Goal: Information Seeking & Learning: Learn about a topic

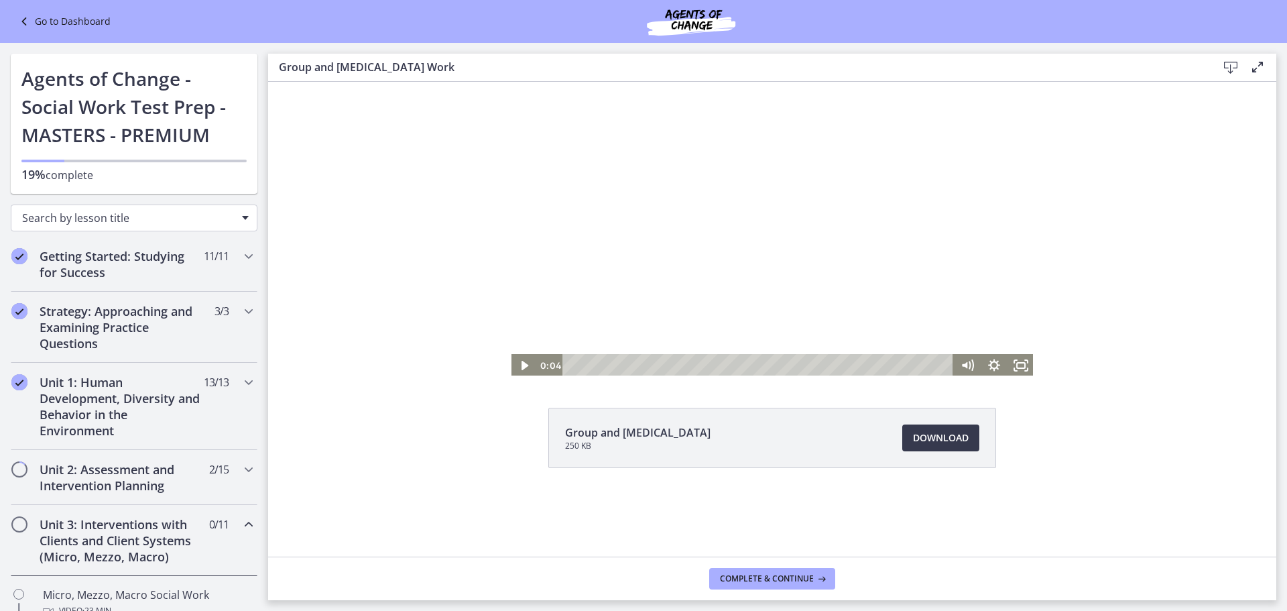
click at [70, 229] on div "Search by lesson title" at bounding box center [134, 218] width 247 height 27
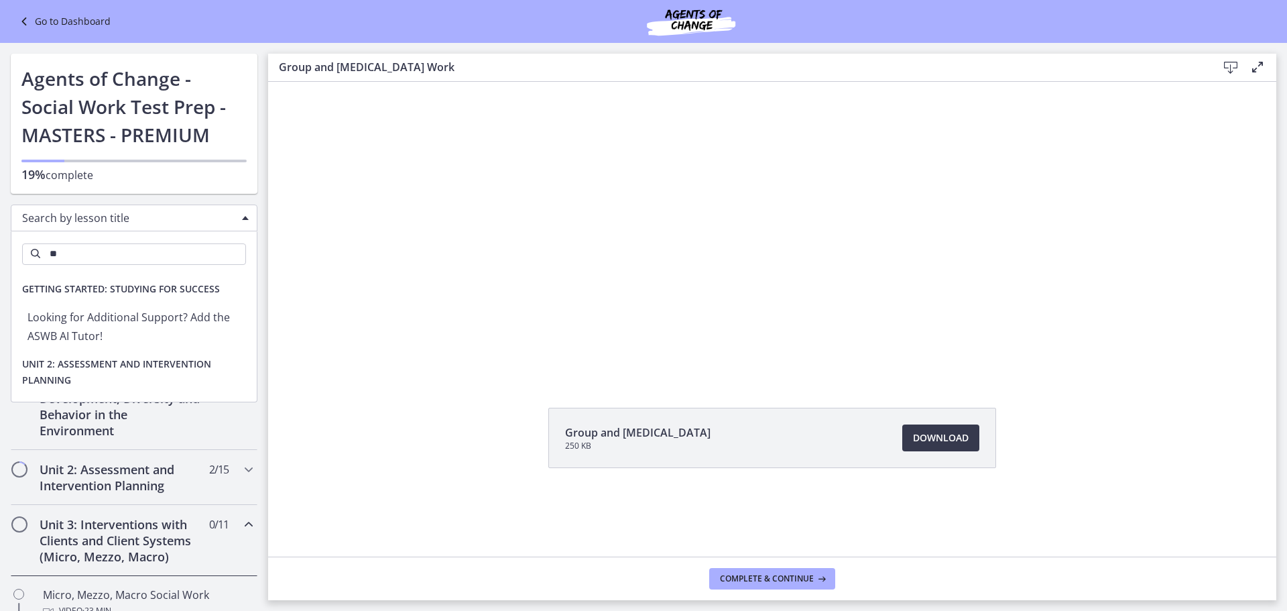
type input "*"
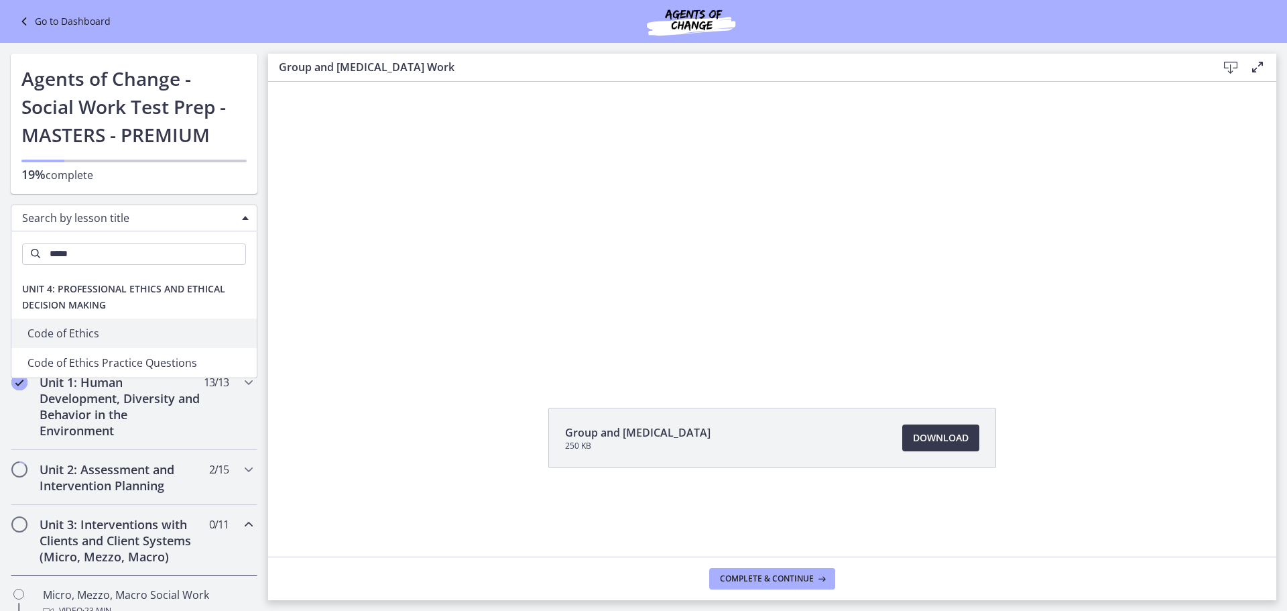
type input "****"
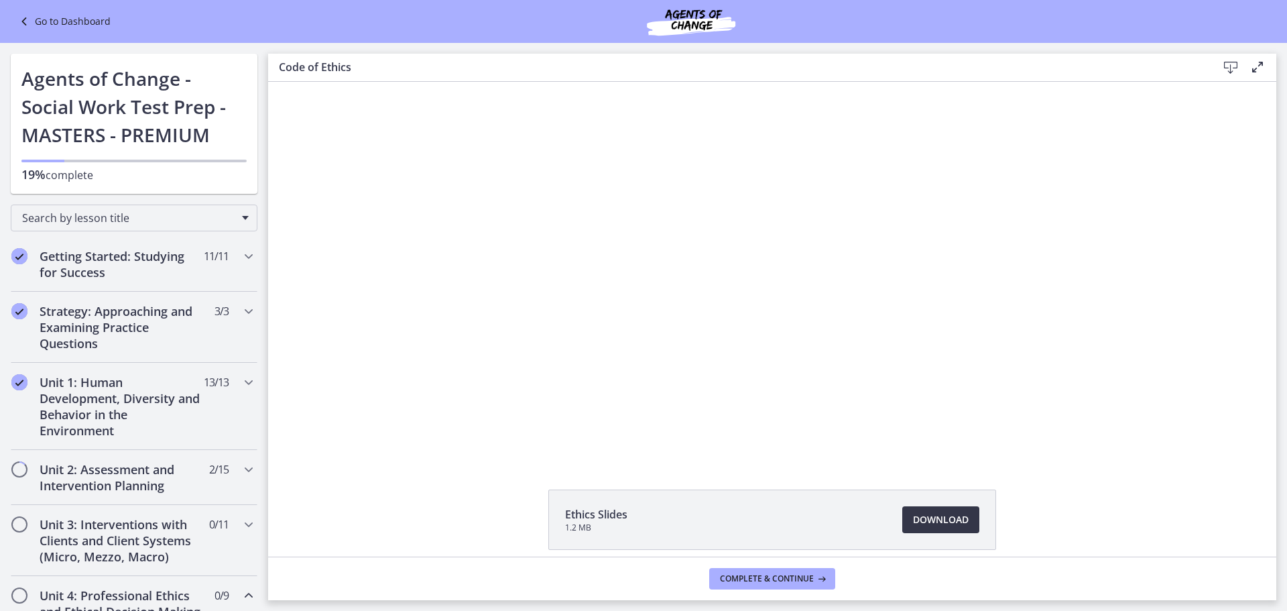
click at [950, 518] on span "Download Opens in a new window" at bounding box center [941, 520] width 56 height 16
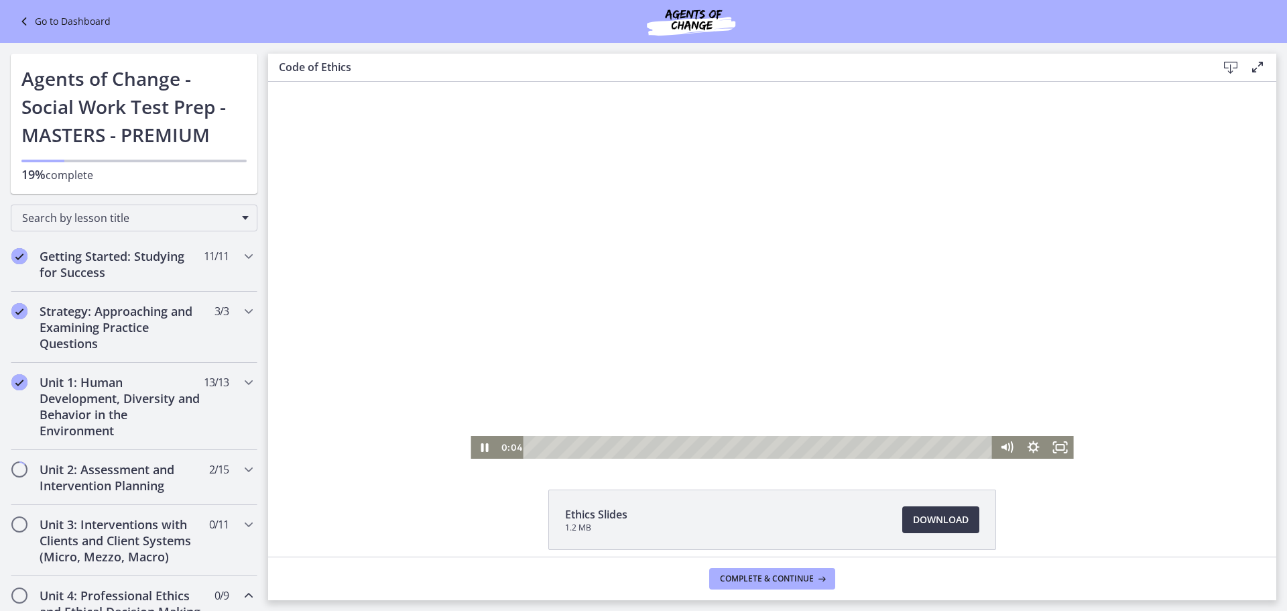
click at [645, 168] on div at bounding box center [772, 270] width 603 height 377
click at [734, 570] on button "Complete & continue" at bounding box center [772, 578] width 126 height 21
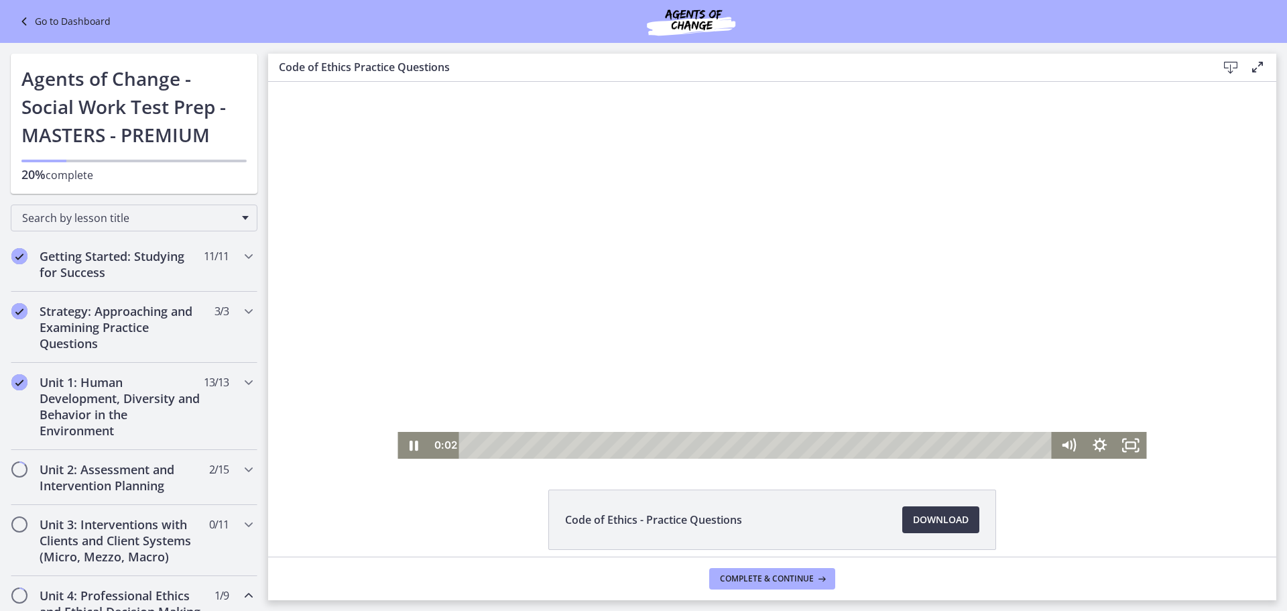
click at [1019, 314] on div at bounding box center [772, 270] width 749 height 377
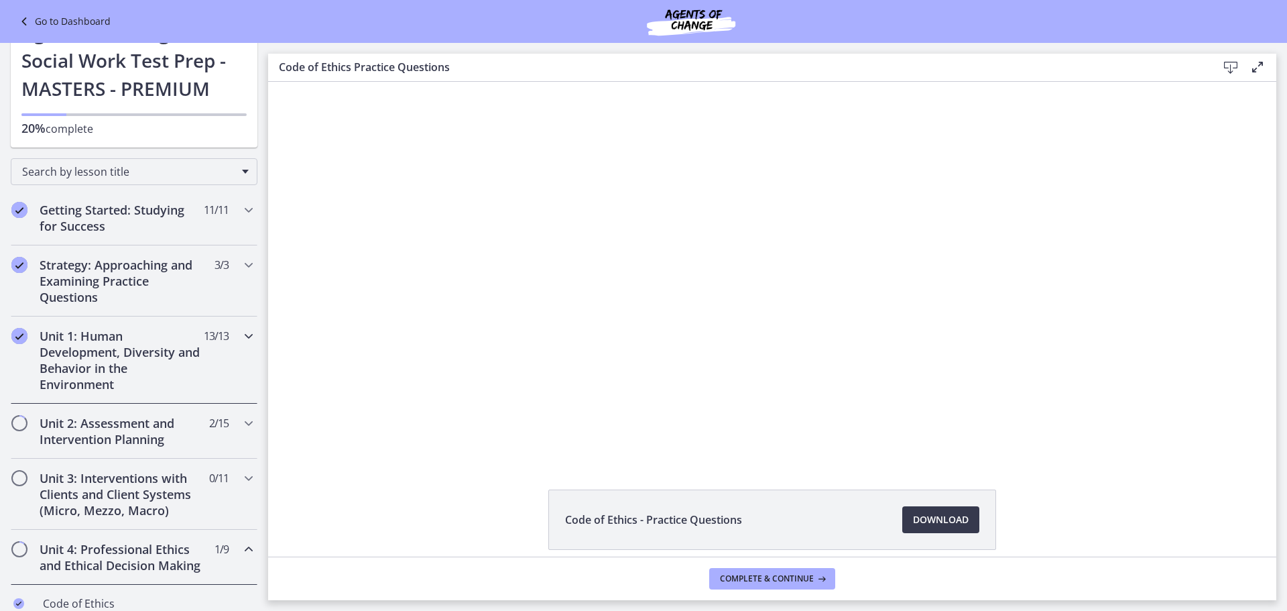
scroll to position [67, 0]
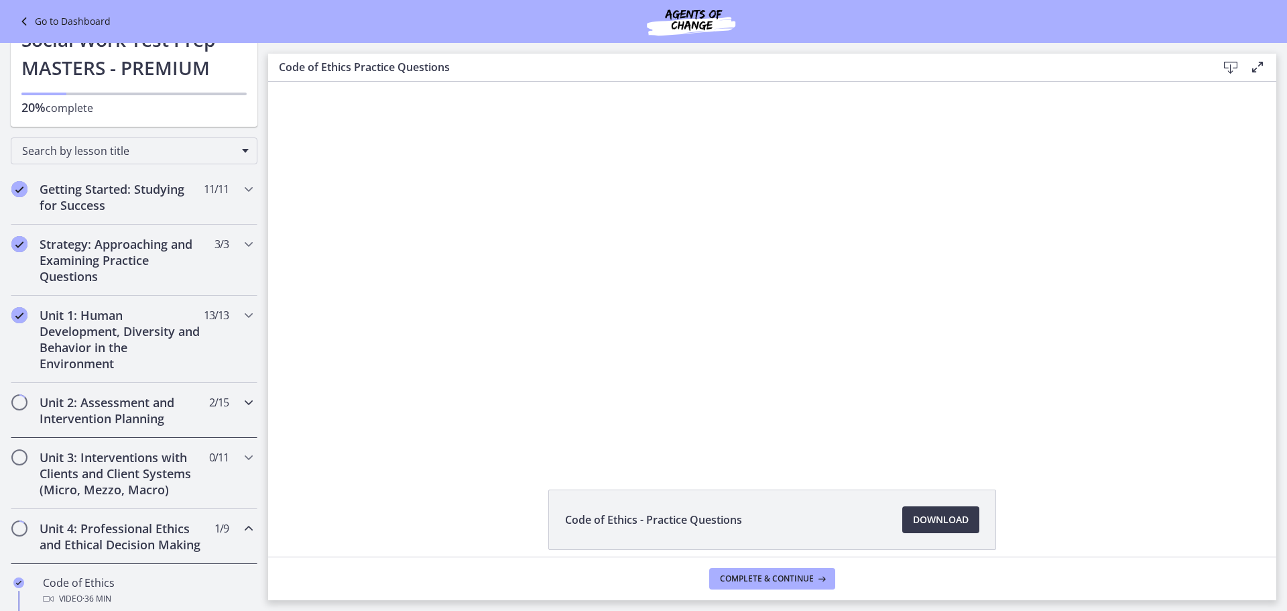
click at [134, 409] on h2 "Unit 2: Assessment and Intervention Planning" at bounding box center [122, 410] width 164 height 32
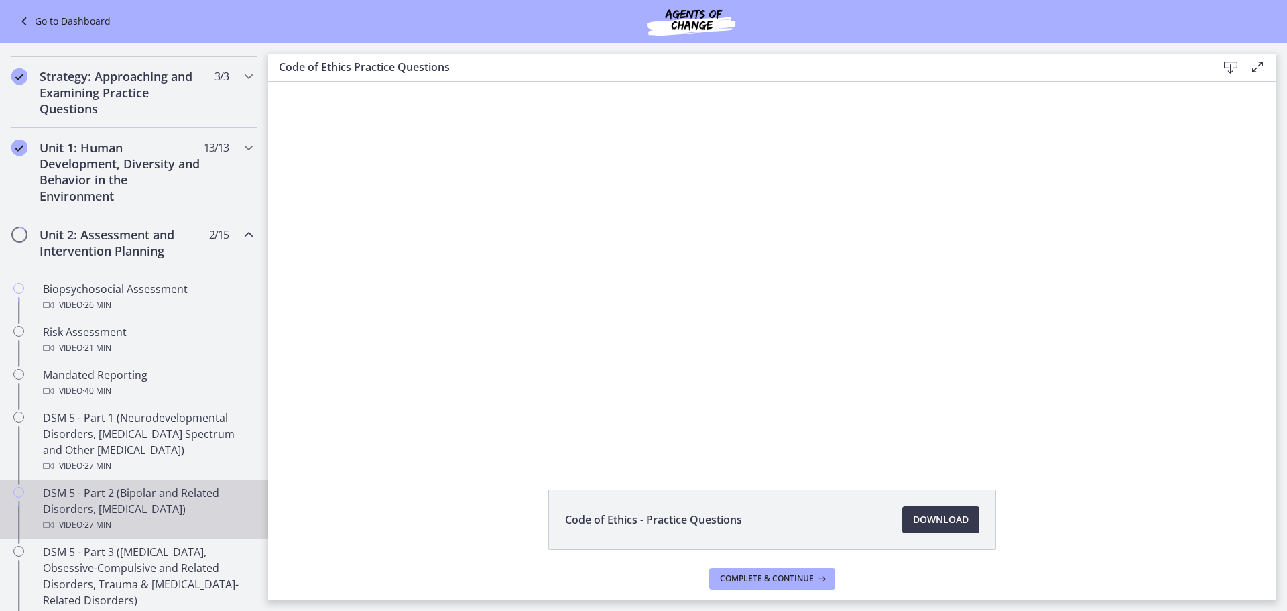
scroll to position [335, 0]
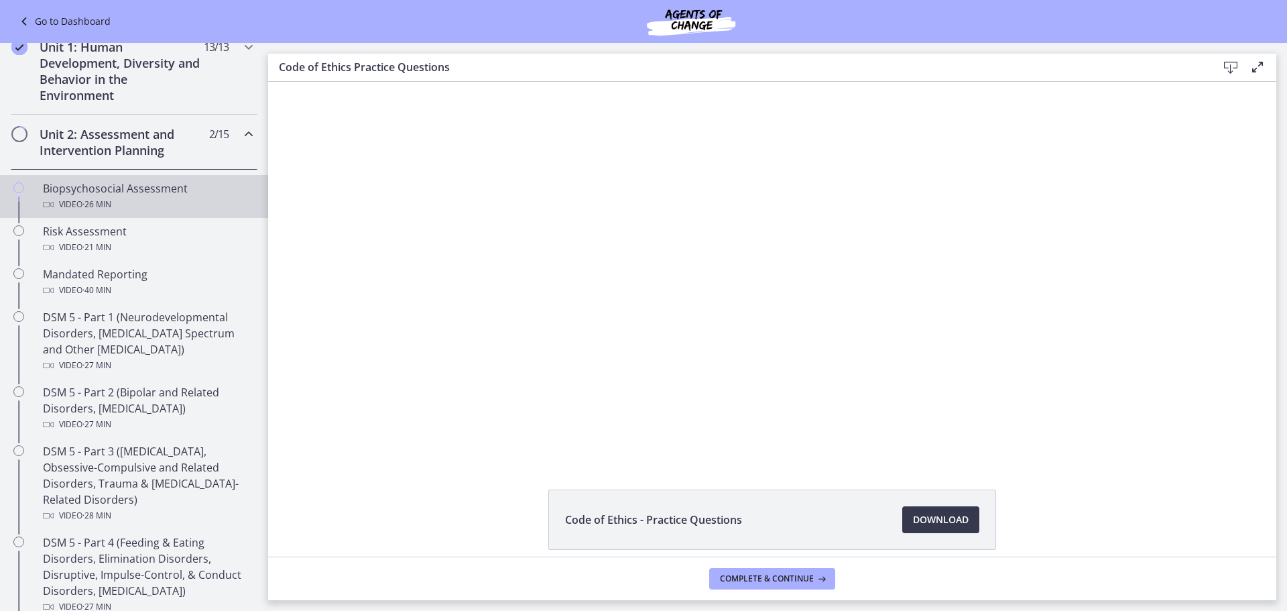
click at [145, 207] on div "Video · 26 min" at bounding box center [147, 204] width 209 height 16
click at [825, 580] on icon at bounding box center [820, 578] width 13 height 11
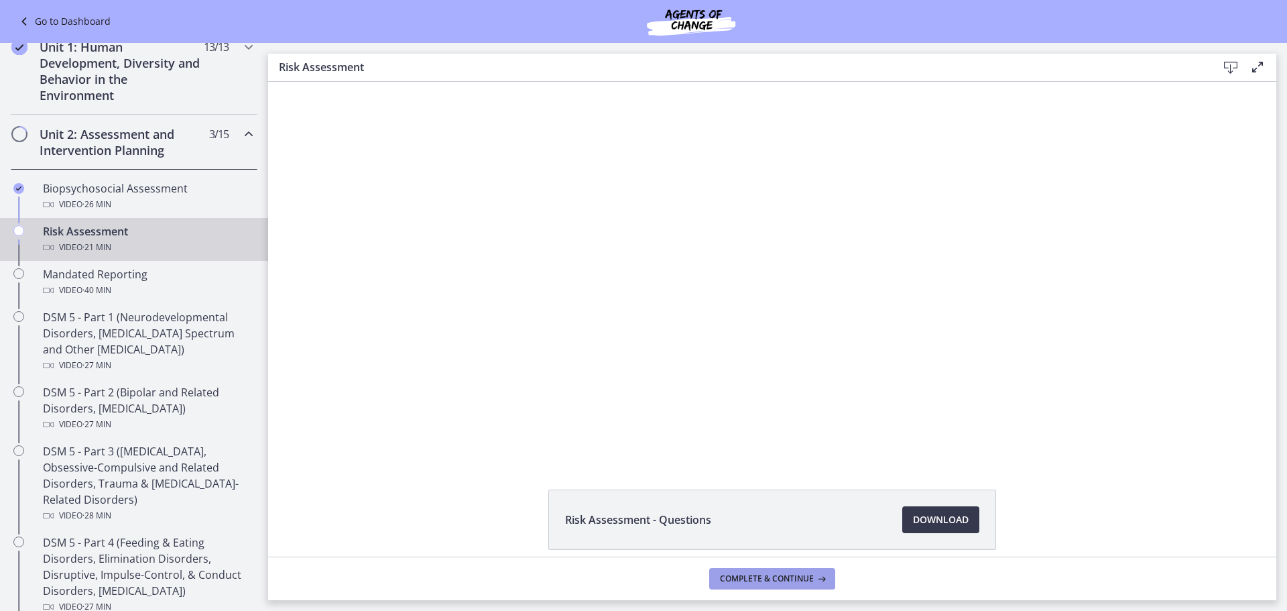
click at [803, 580] on span "Complete & continue" at bounding box center [767, 578] width 94 height 11
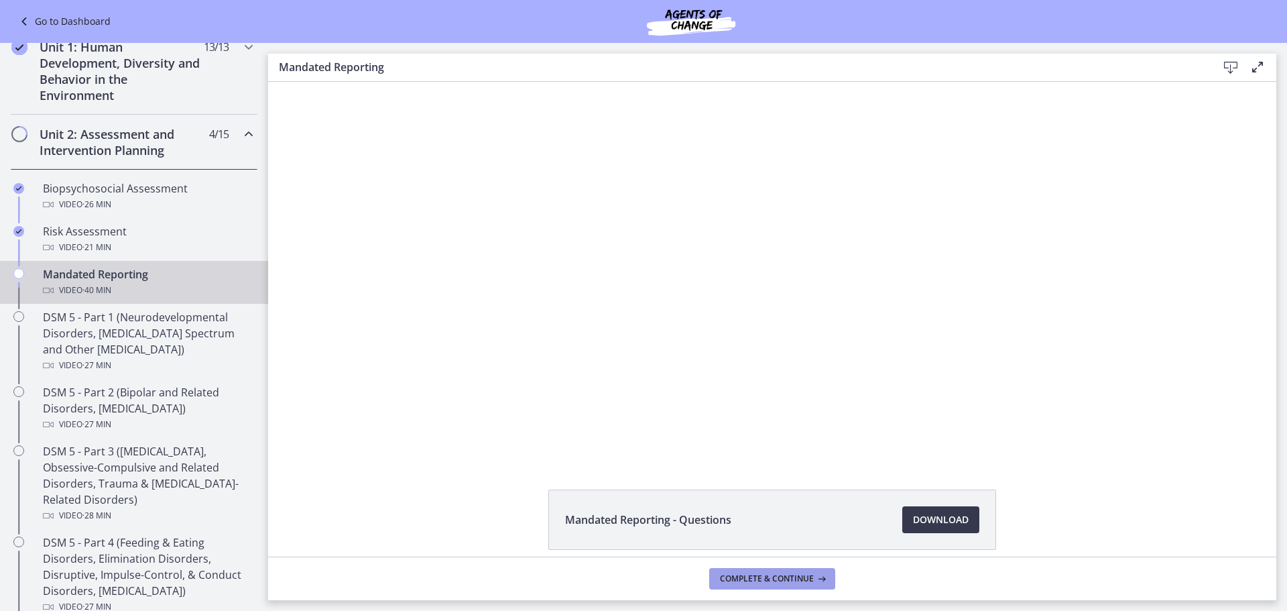
click at [803, 580] on span "Complete & continue" at bounding box center [767, 578] width 94 height 11
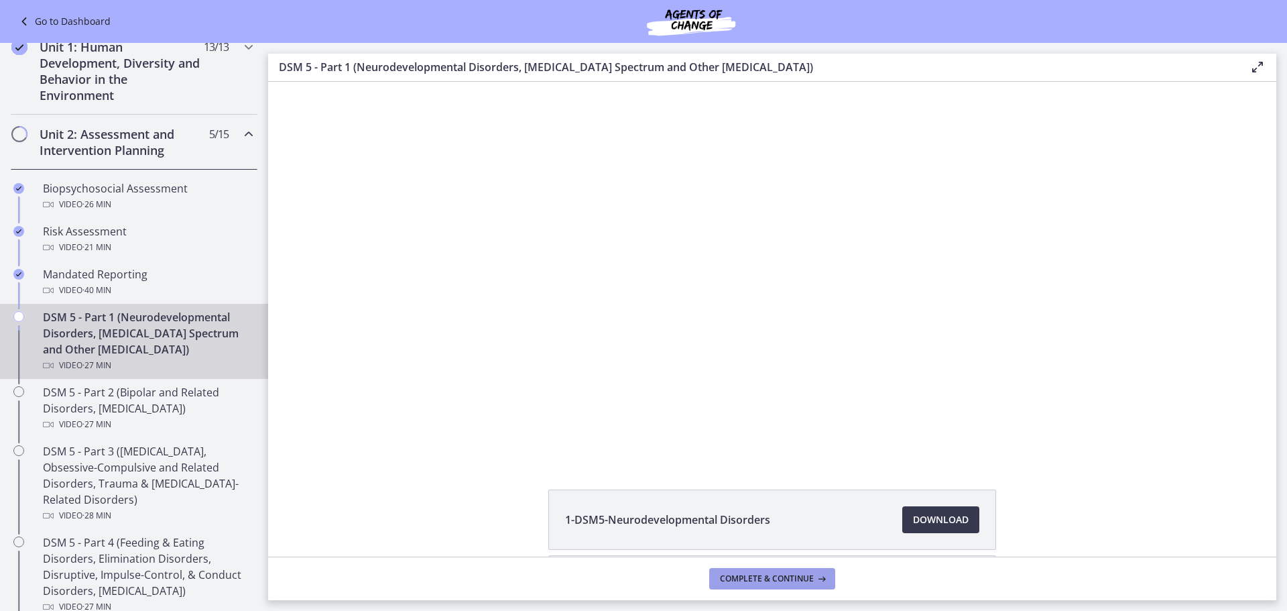
click at [803, 580] on span "Complete & continue" at bounding box center [767, 578] width 94 height 11
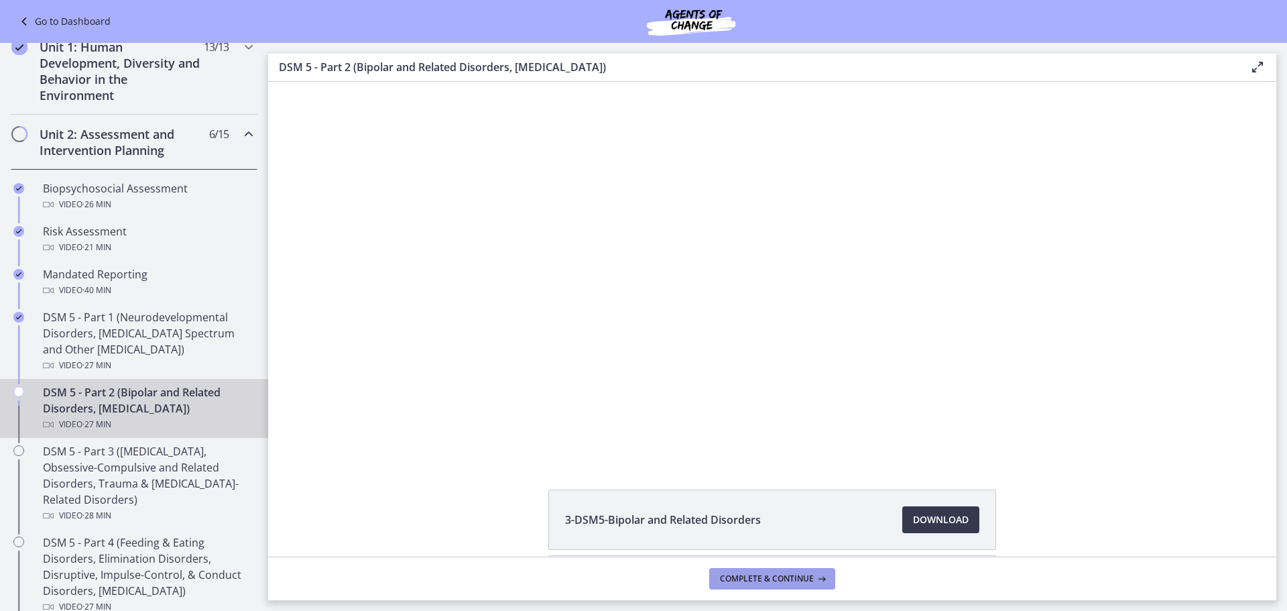
click at [803, 580] on span "Complete & continue" at bounding box center [767, 578] width 94 height 11
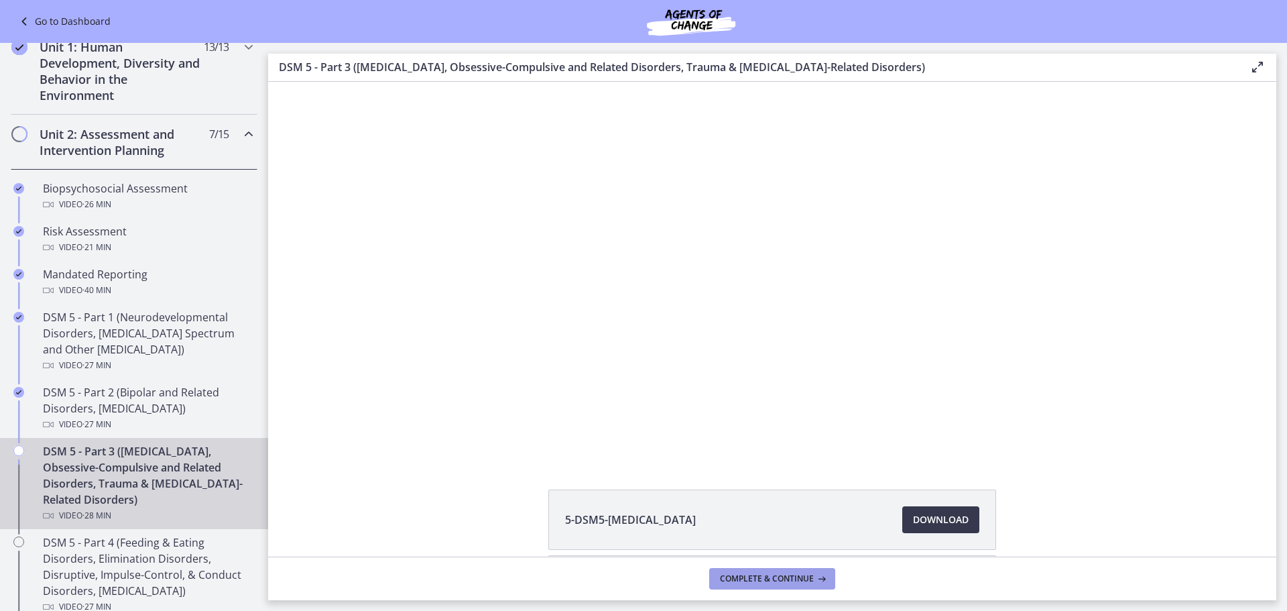
click at [801, 578] on span "Complete & continue" at bounding box center [767, 578] width 94 height 11
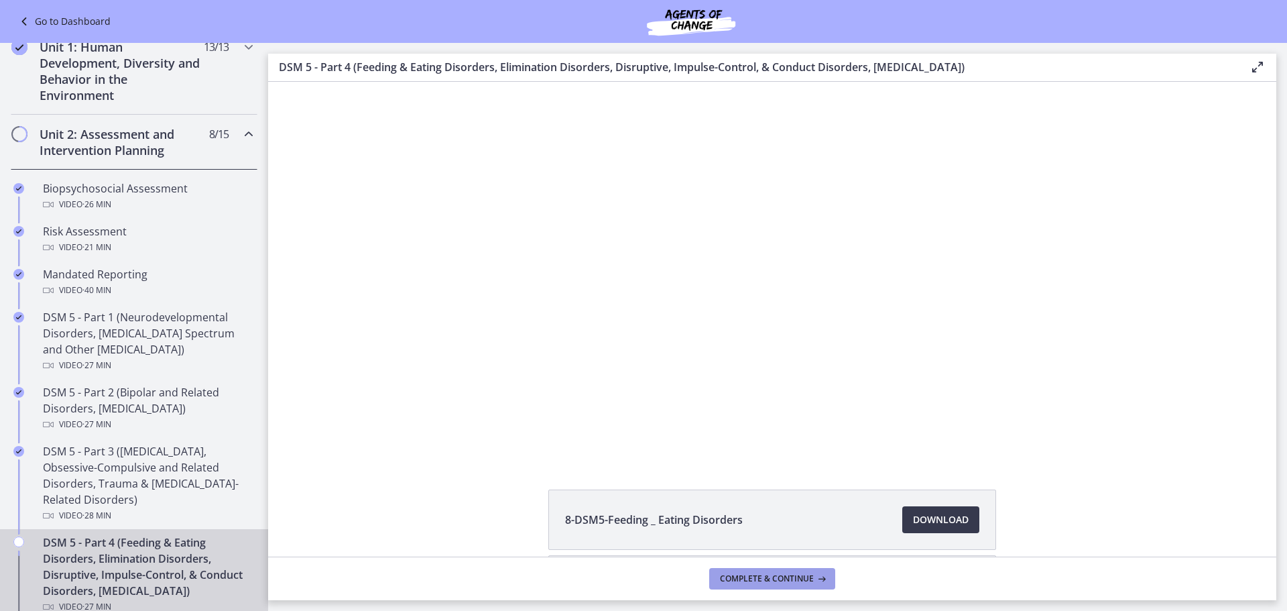
click at [801, 578] on span "Complete & continue" at bounding box center [767, 578] width 94 height 11
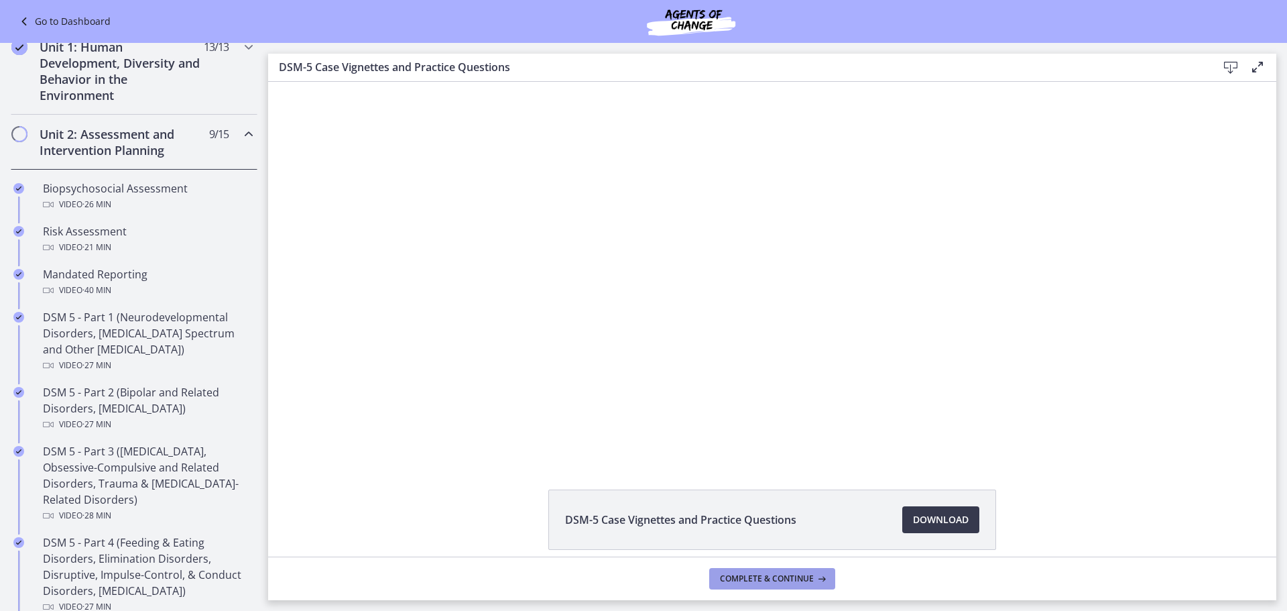
click at [801, 578] on span "Complete & continue" at bounding box center [767, 578] width 94 height 11
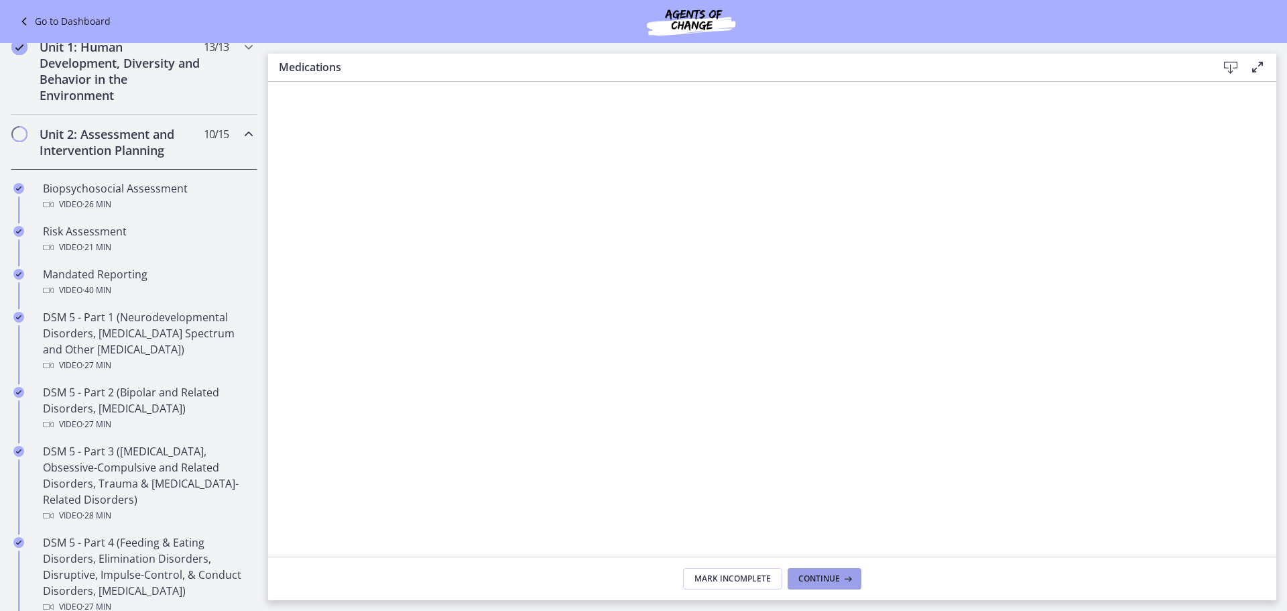
click at [801, 578] on span "Continue" at bounding box center [820, 578] width 42 height 11
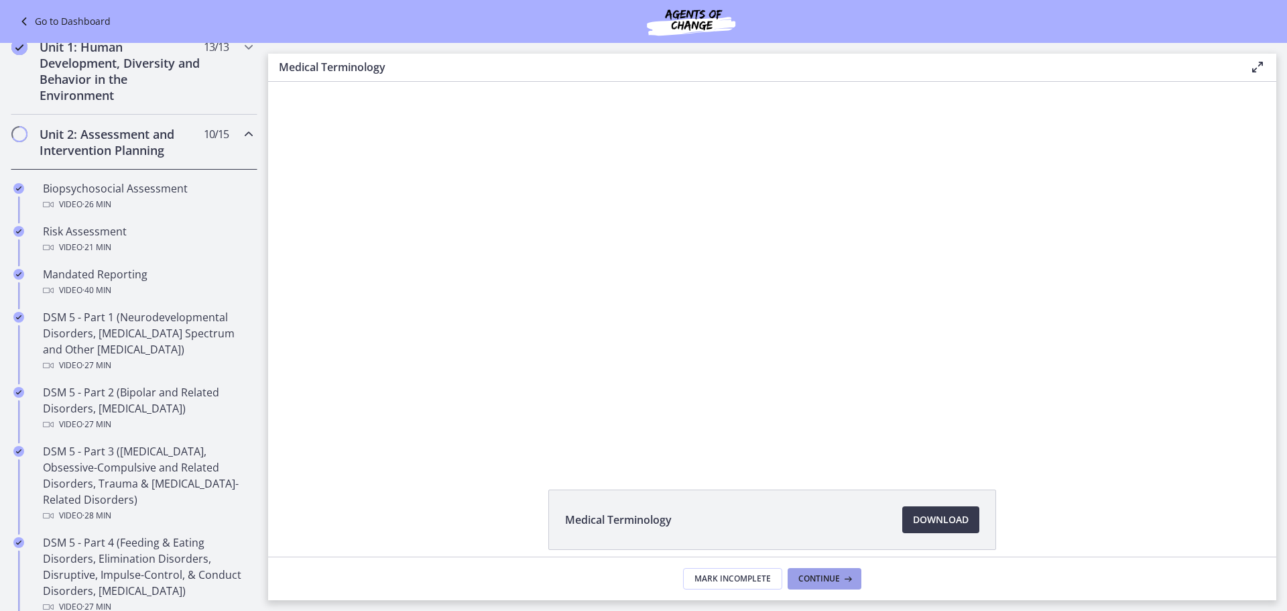
click at [801, 578] on span "Continue" at bounding box center [820, 578] width 42 height 11
click at [801, 570] on button "Complete & continue" at bounding box center [772, 578] width 126 height 21
click at [765, 579] on span "Complete & continue" at bounding box center [767, 578] width 94 height 11
click at [832, 581] on button "Complete & continue" at bounding box center [772, 578] width 126 height 21
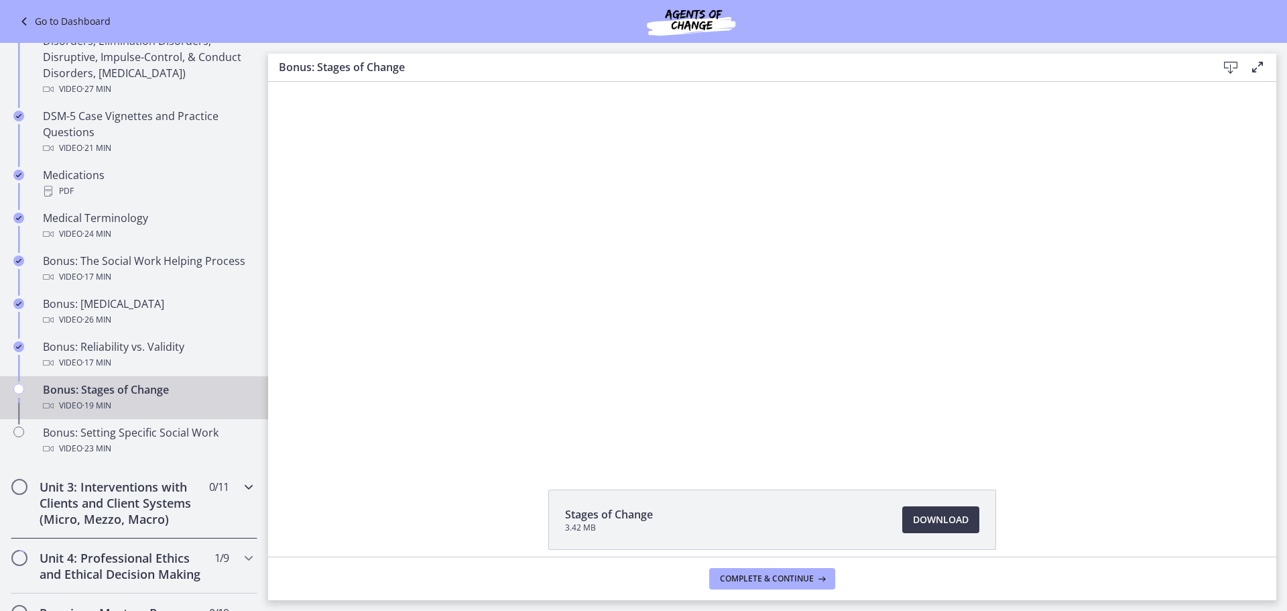
scroll to position [939, 0]
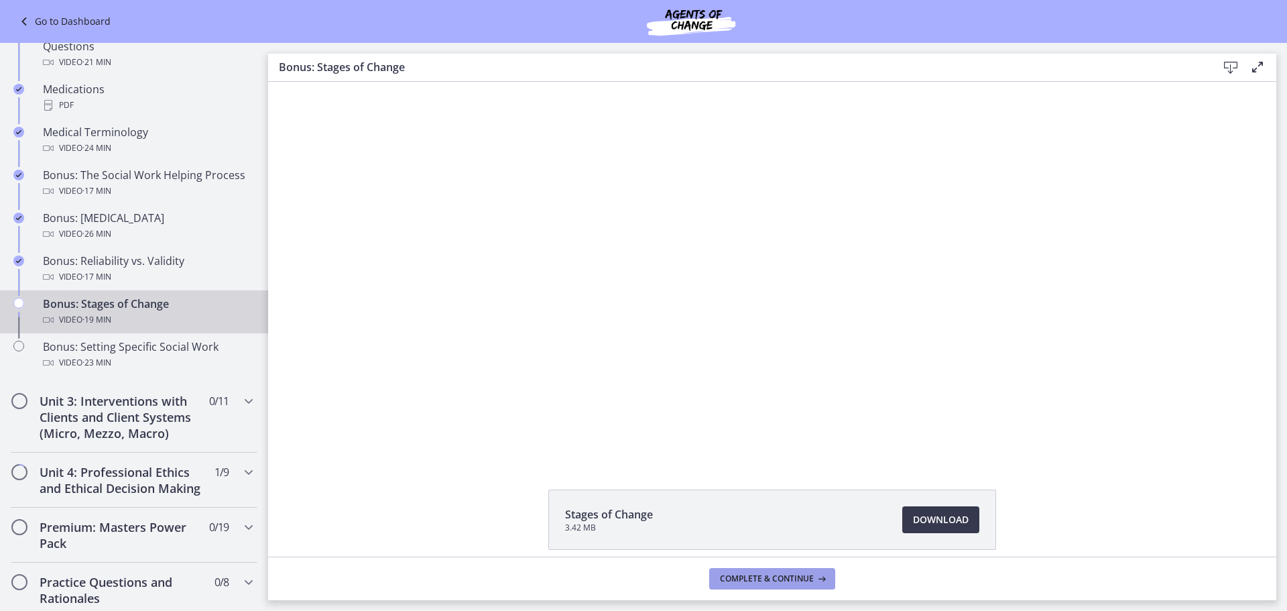
click at [752, 573] on span "Complete & continue" at bounding box center [767, 578] width 94 height 11
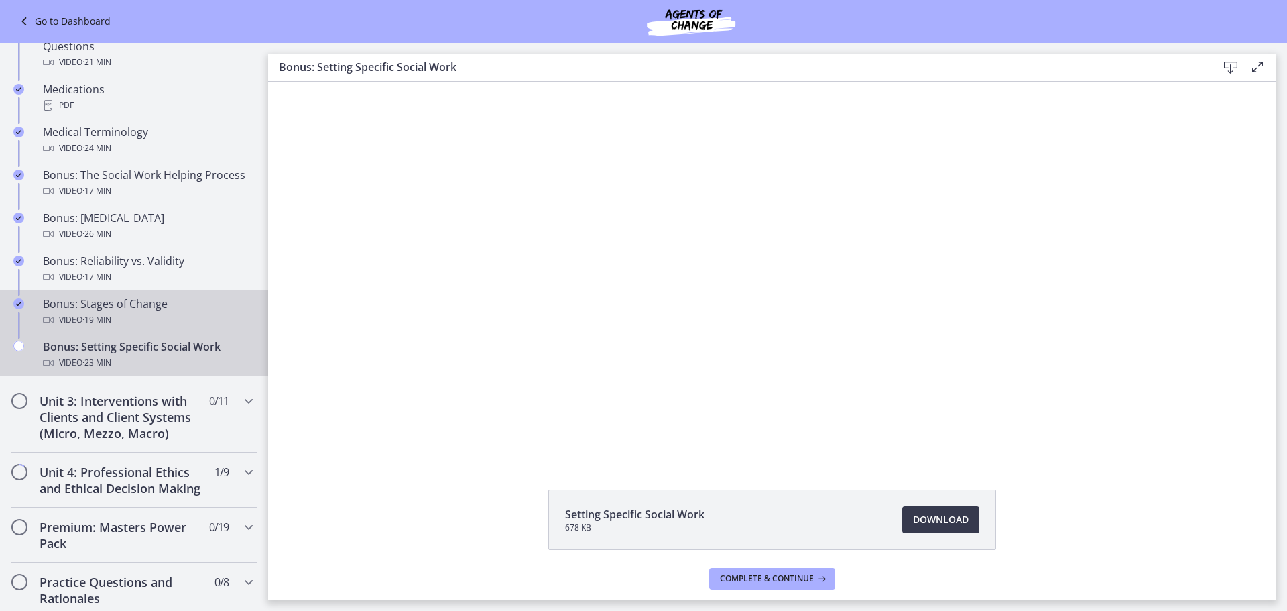
click at [121, 294] on link "Bonus: Stages of Change Video · 19 min" at bounding box center [134, 311] width 268 height 43
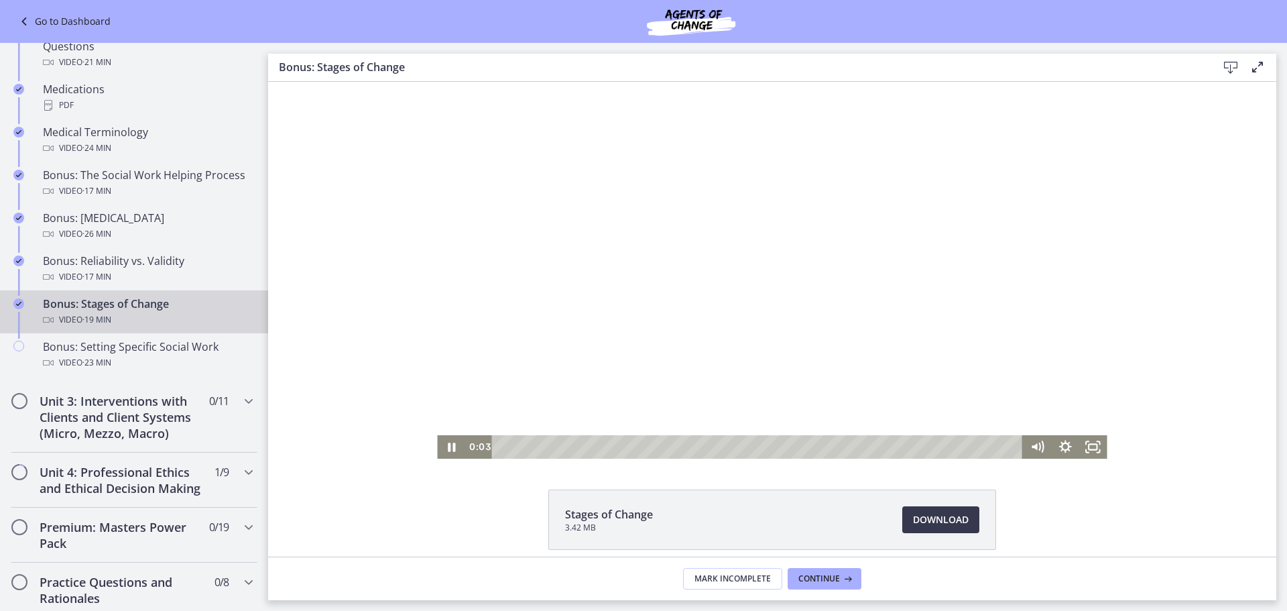
click at [510, 447] on div "Playbar" at bounding box center [760, 446] width 514 height 23
click at [533, 449] on div "1:19" at bounding box center [760, 446] width 514 height 23
click at [536, 449] on div "Playbar" at bounding box center [540, 447] width 8 height 8
click at [542, 445] on div "1:40" at bounding box center [760, 446] width 514 height 23
click at [552, 446] on div "2:01" at bounding box center [760, 446] width 514 height 23
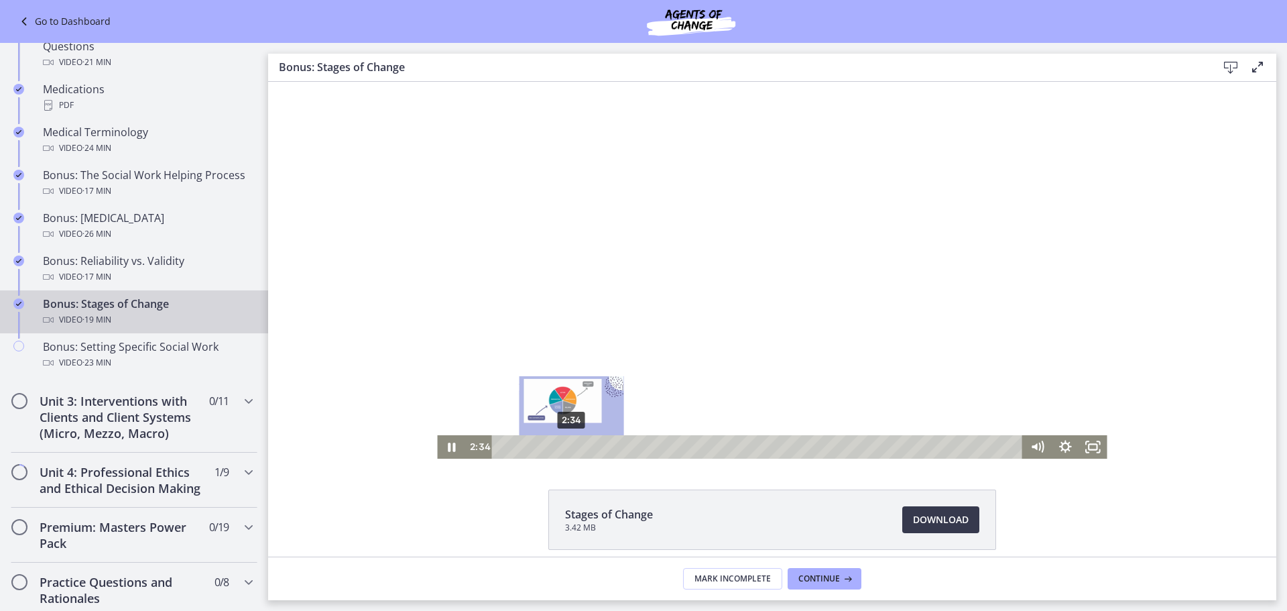
click at [567, 445] on div "2:34" at bounding box center [760, 446] width 514 height 23
click at [593, 445] on div "3:32" at bounding box center [760, 446] width 514 height 23
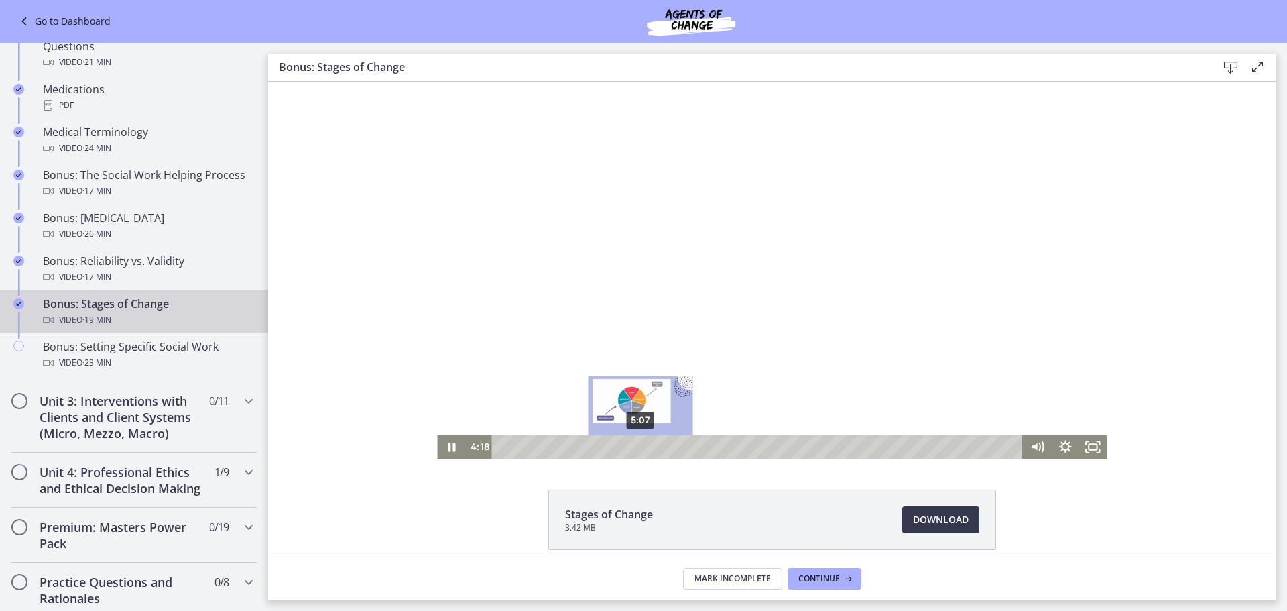
click at [636, 444] on div "5:07" at bounding box center [760, 446] width 514 height 23
click at [654, 445] on div "5:47" at bounding box center [760, 446] width 514 height 23
click at [684, 443] on div "6:53" at bounding box center [760, 446] width 514 height 23
click at [658, 446] on div "5:58" at bounding box center [760, 446] width 514 height 23
click at [638, 448] on div "5:12" at bounding box center [760, 446] width 514 height 23
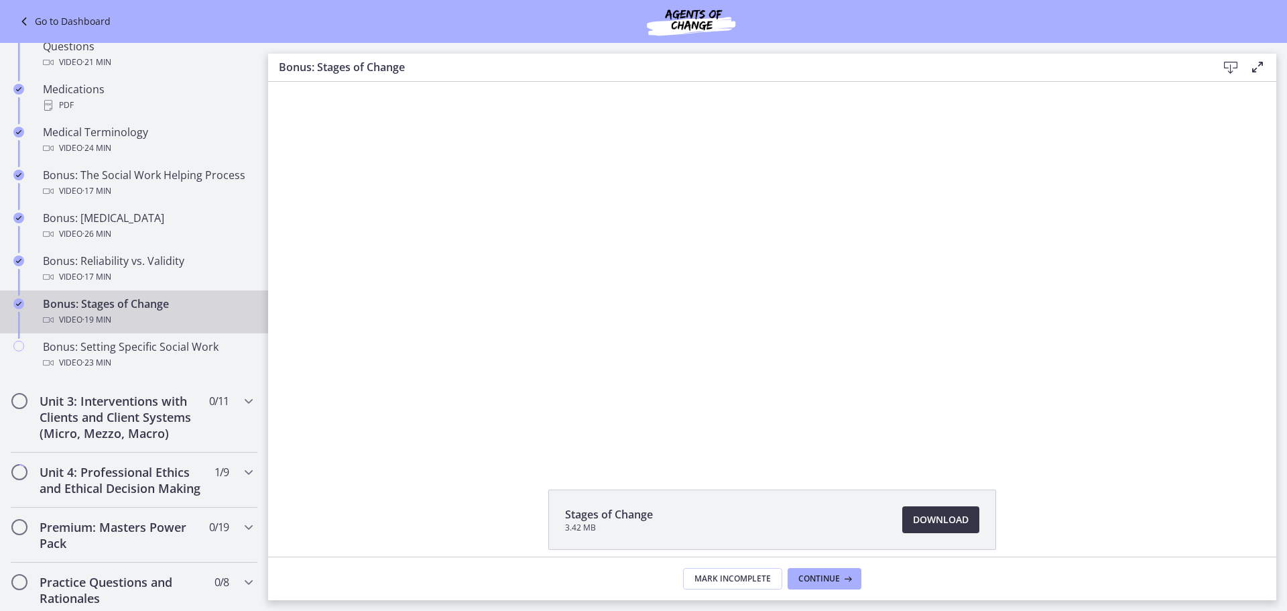
click at [935, 518] on span "Download Opens in a new window" at bounding box center [941, 520] width 56 height 16
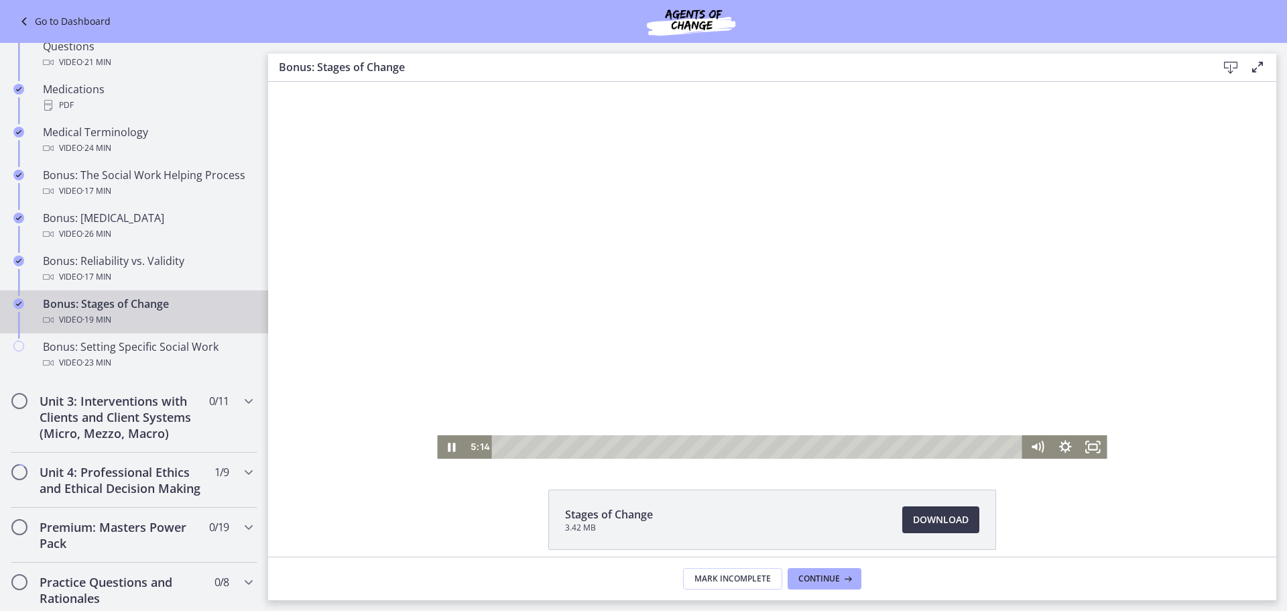
click at [612, 377] on div at bounding box center [772, 270] width 670 height 377
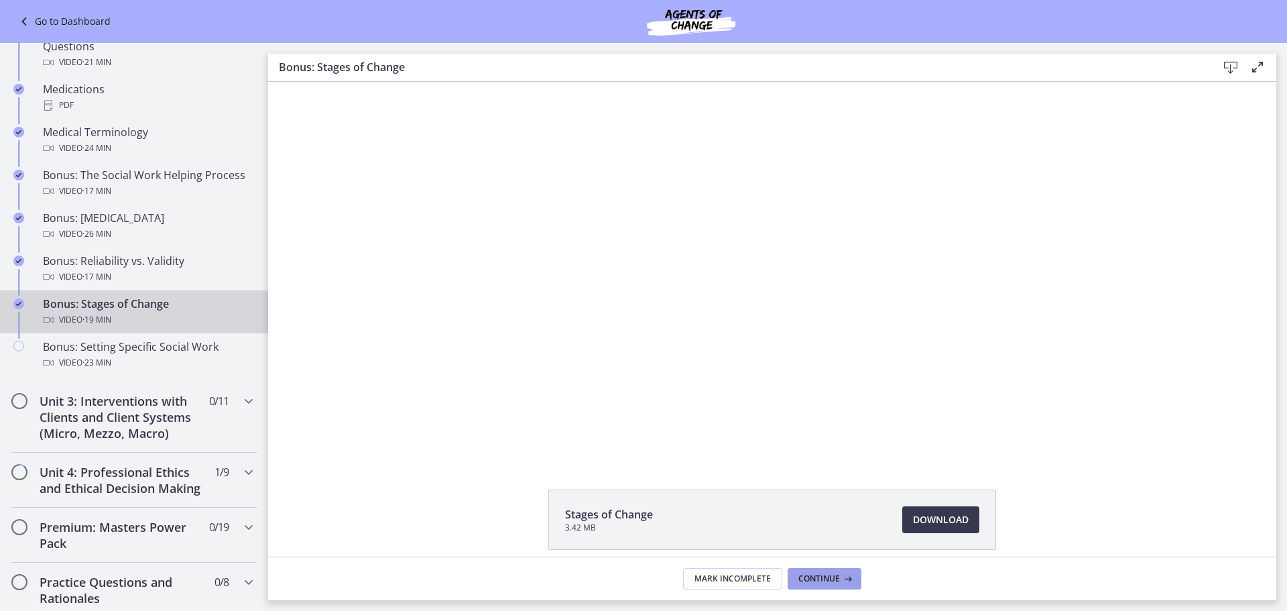
click at [806, 572] on button "Continue" at bounding box center [825, 578] width 74 height 21
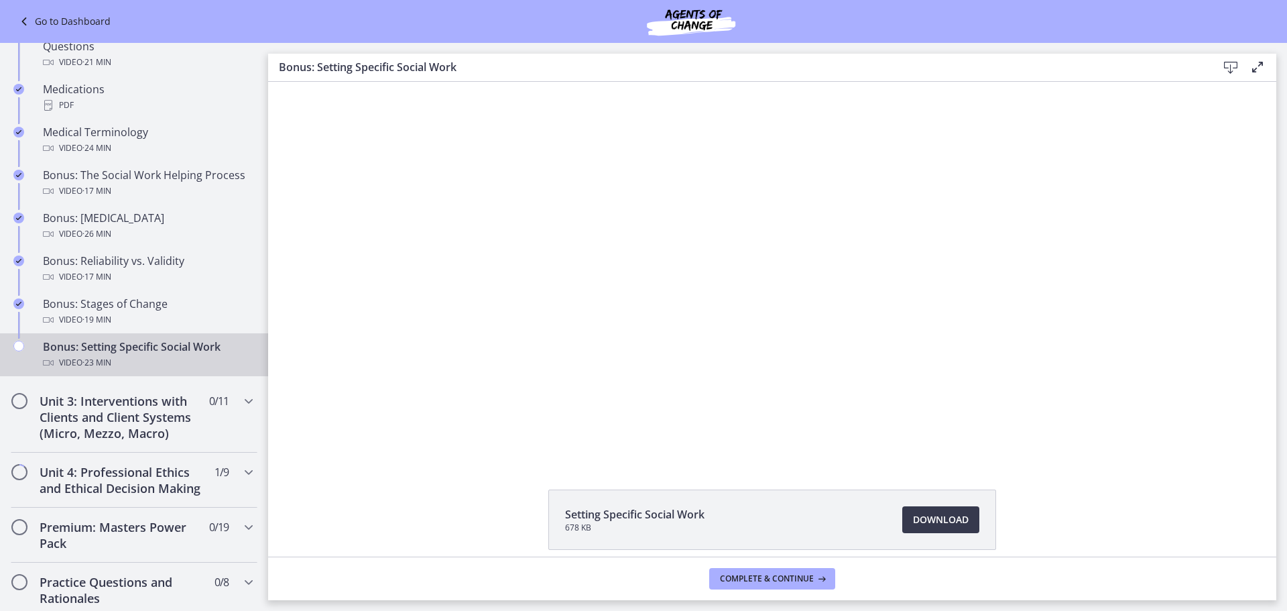
click at [783, 591] on footer "Complete & continue" at bounding box center [772, 579] width 1008 height 44
click at [783, 586] on button "Complete & continue" at bounding box center [772, 578] width 126 height 21
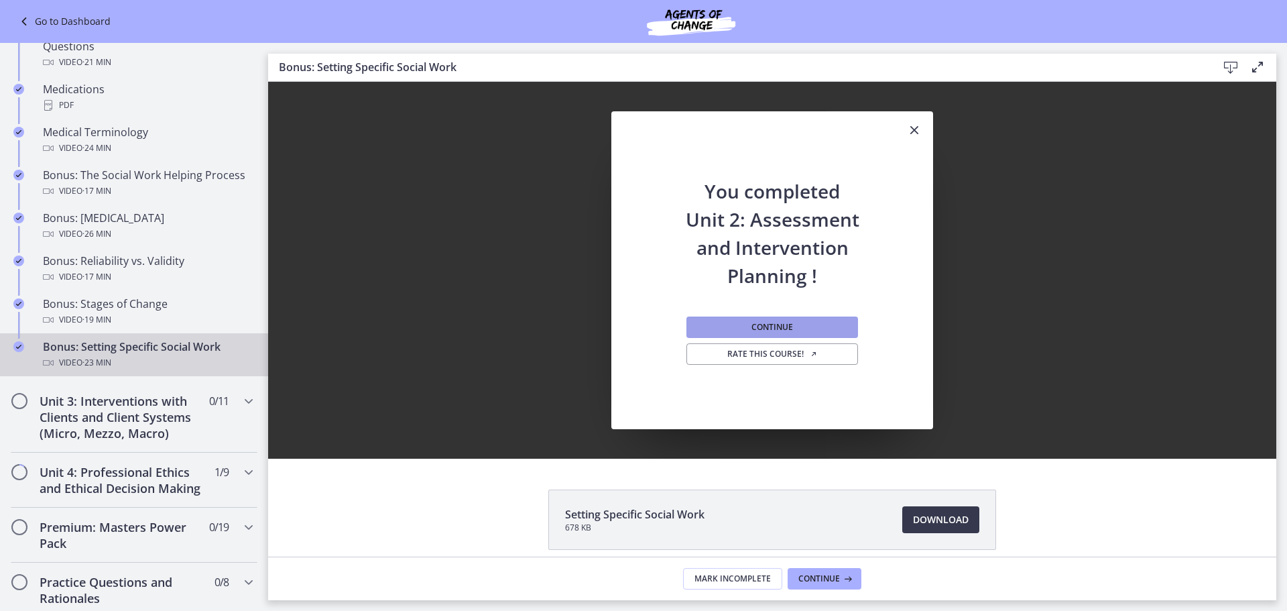
click at [774, 326] on span "Continue" at bounding box center [773, 327] width 42 height 11
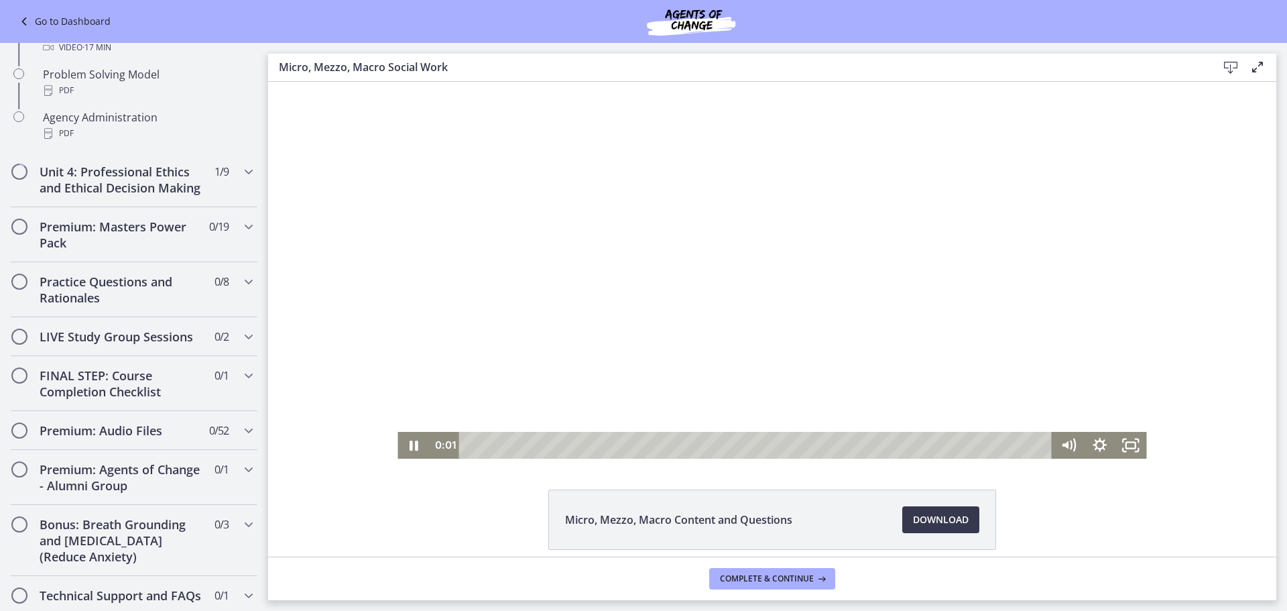
click at [617, 233] on div at bounding box center [772, 270] width 749 height 377
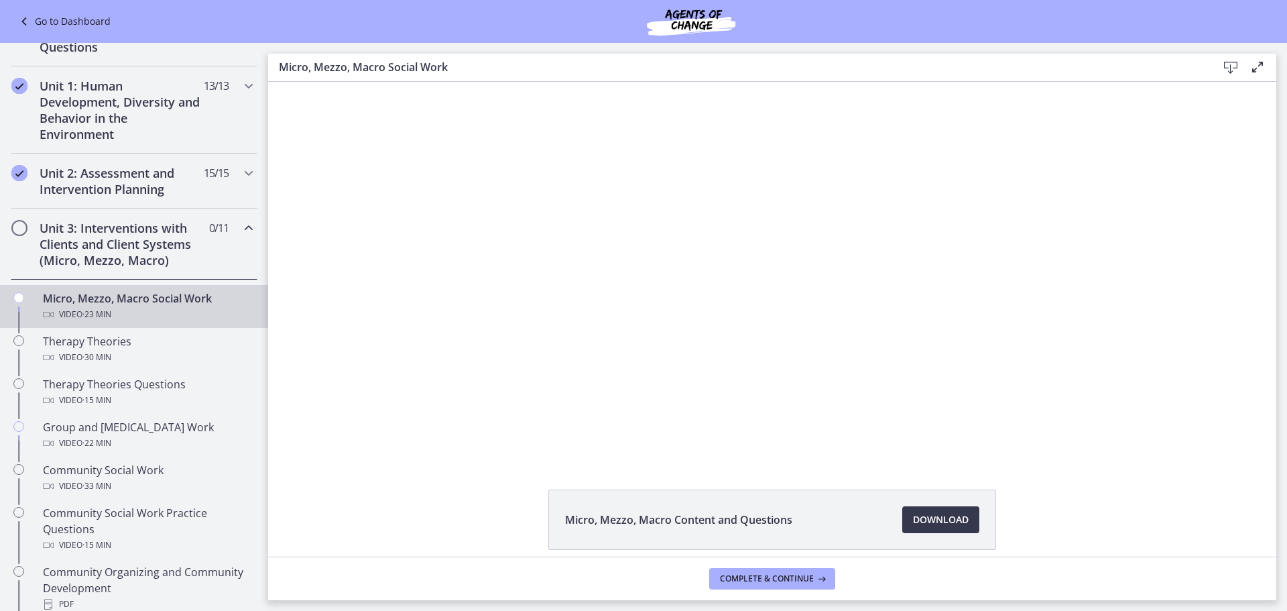
scroll to position [302, 0]
